Goal: Obtain resource: Obtain resource

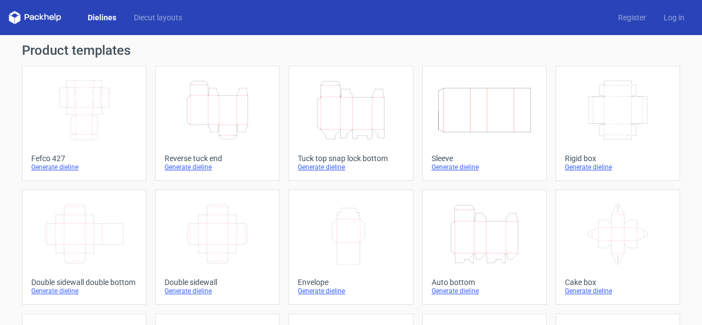
click at [217, 106] on icon "Height Depth Width" at bounding box center [217, 110] width 97 height 61
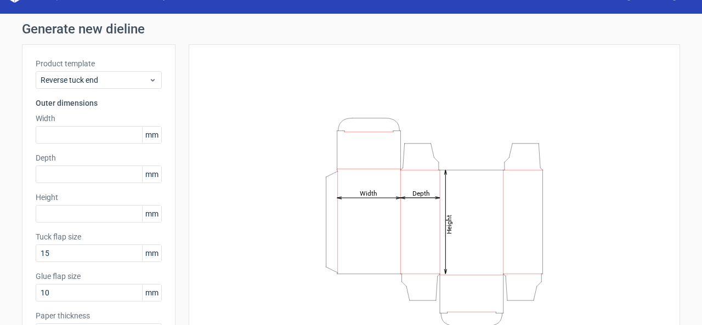
scroll to position [55, 0]
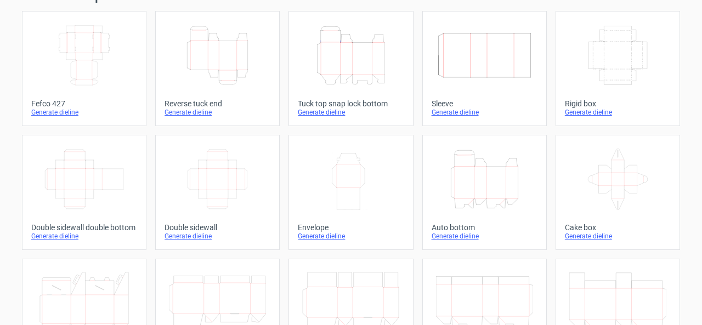
click at [478, 167] on icon "Height Depth Width" at bounding box center [484, 179] width 97 height 61
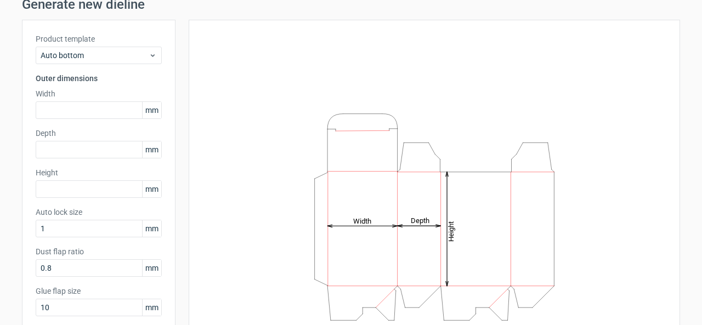
scroll to position [110, 0]
